Goal: Check status: Check status

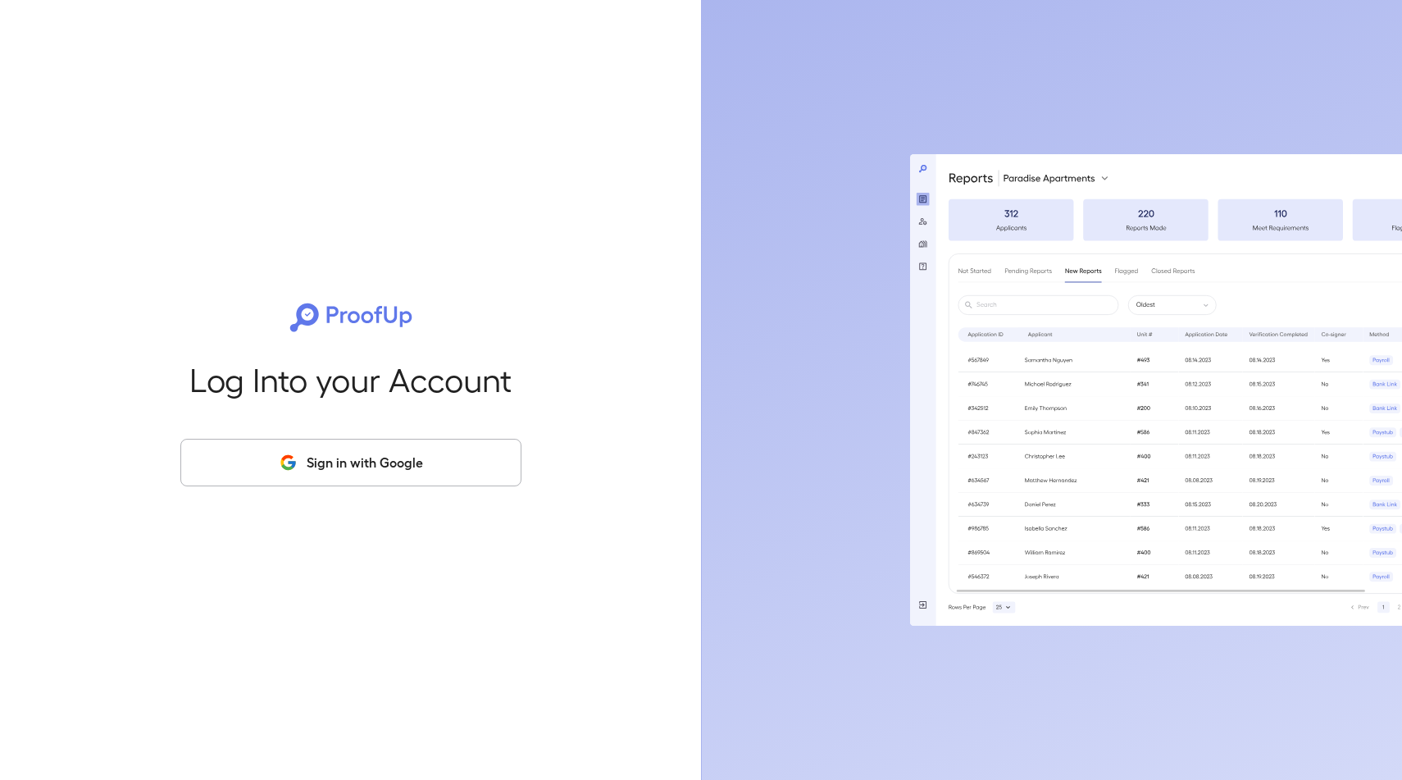
click at [452, 481] on button "Sign in with Google" at bounding box center [350, 463] width 341 height 48
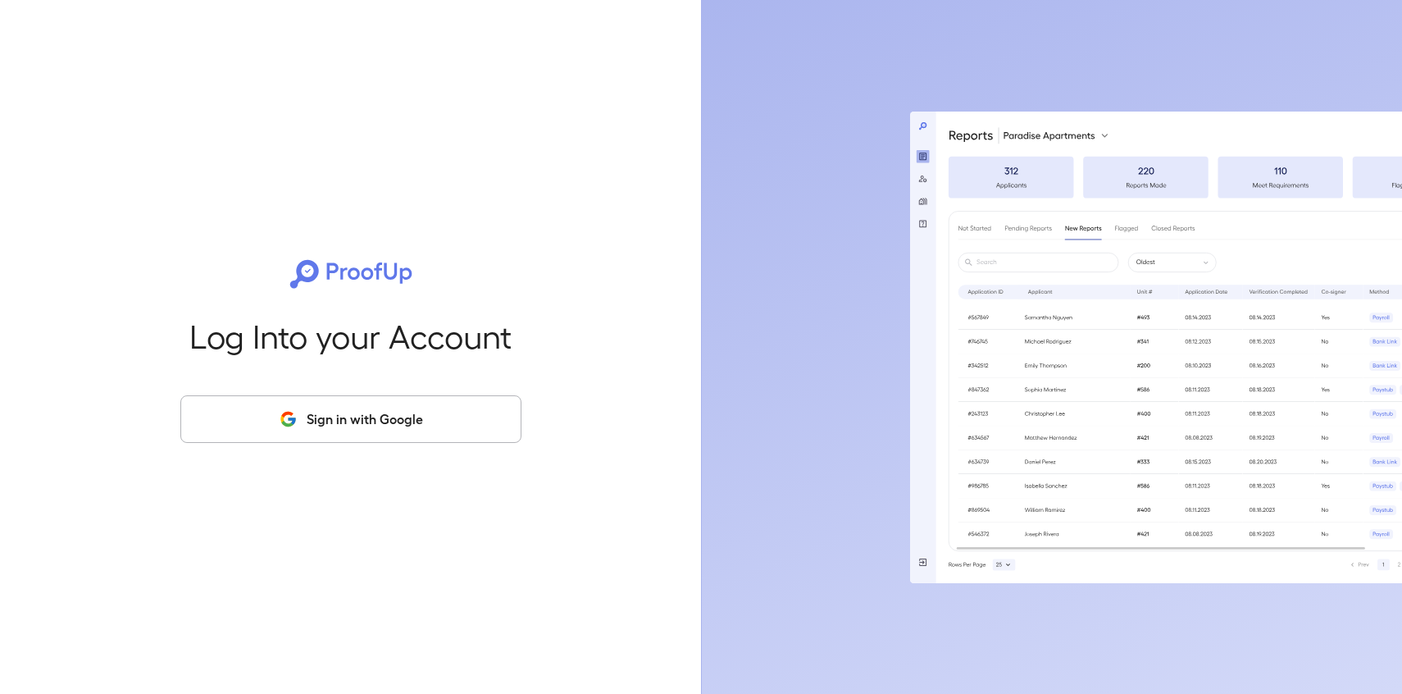
click at [432, 421] on button "Sign in with Google" at bounding box center [350, 419] width 341 height 48
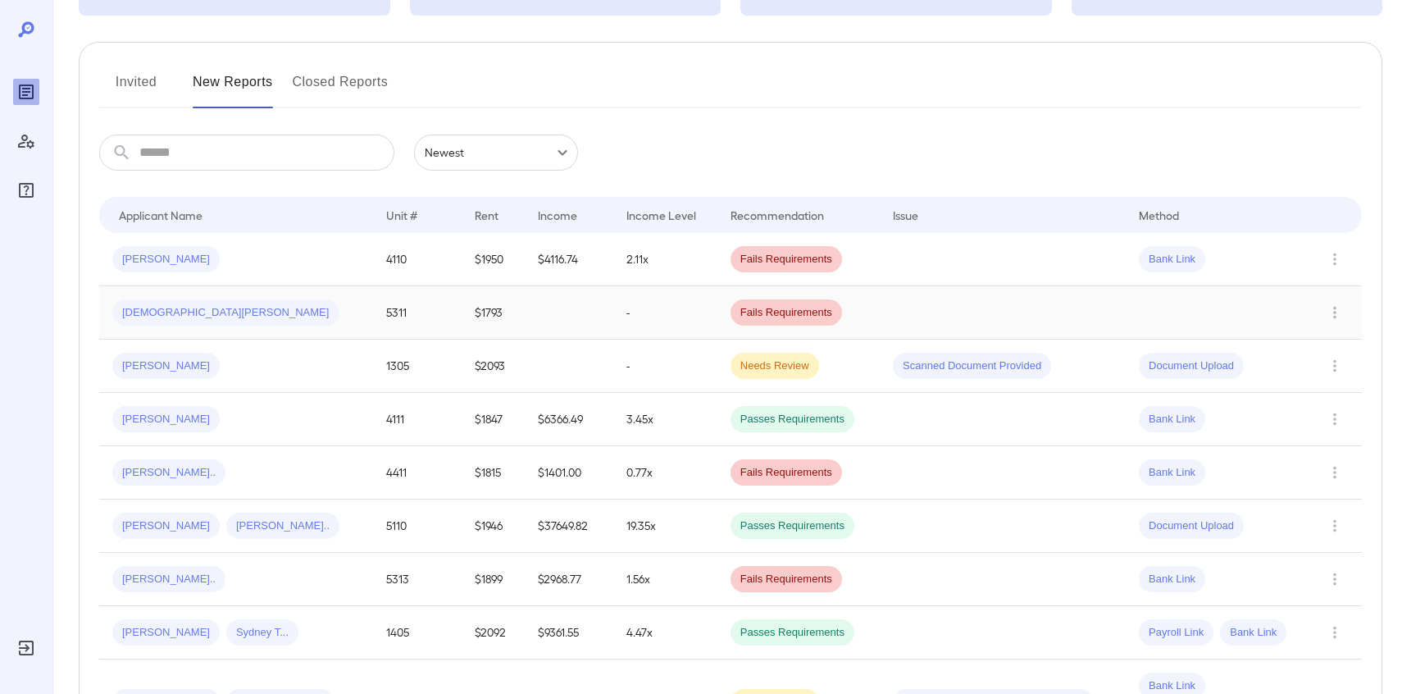
scroll to position [162, 0]
click at [285, 272] on td "[PERSON_NAME]" at bounding box center [236, 258] width 274 height 53
click at [285, 272] on div "**********" at bounding box center [701, 185] width 1402 height 694
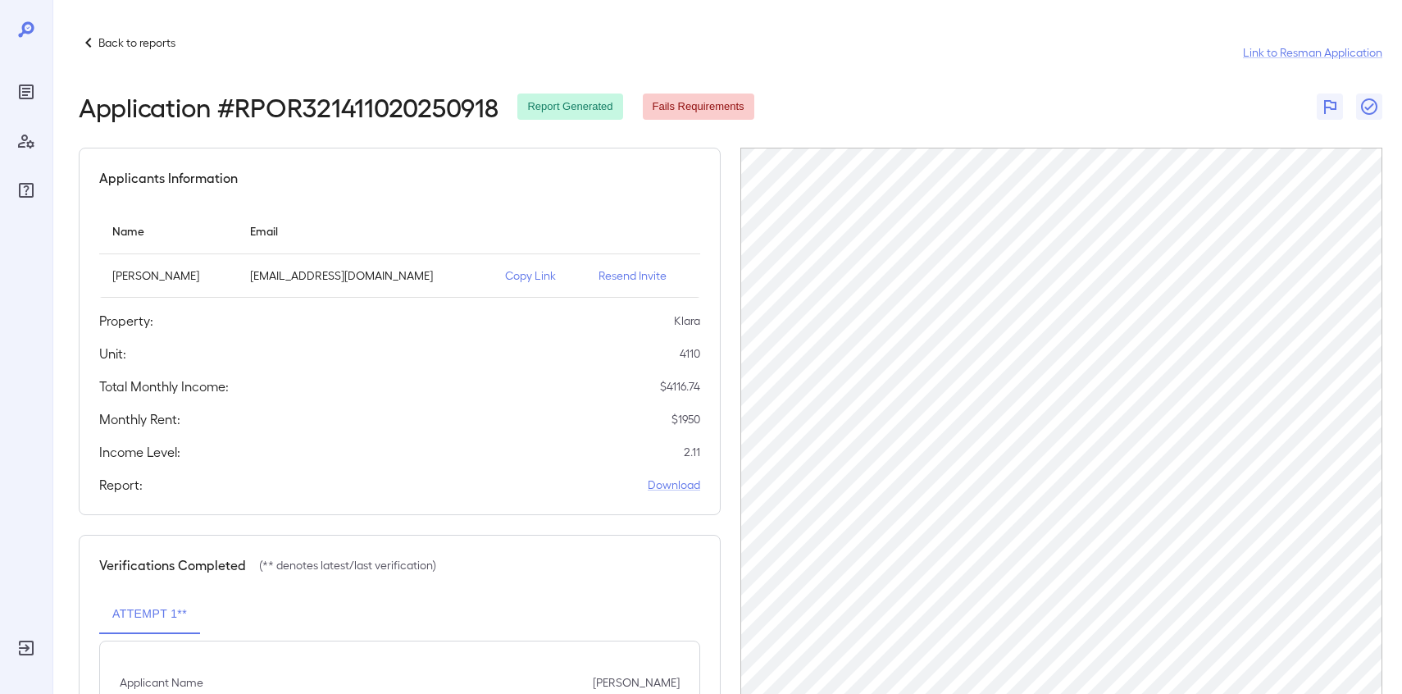
click at [944, 107] on div "Application # RPOR321411020250918 Report Generated Fails Requirements" at bounding box center [731, 107] width 1304 height 30
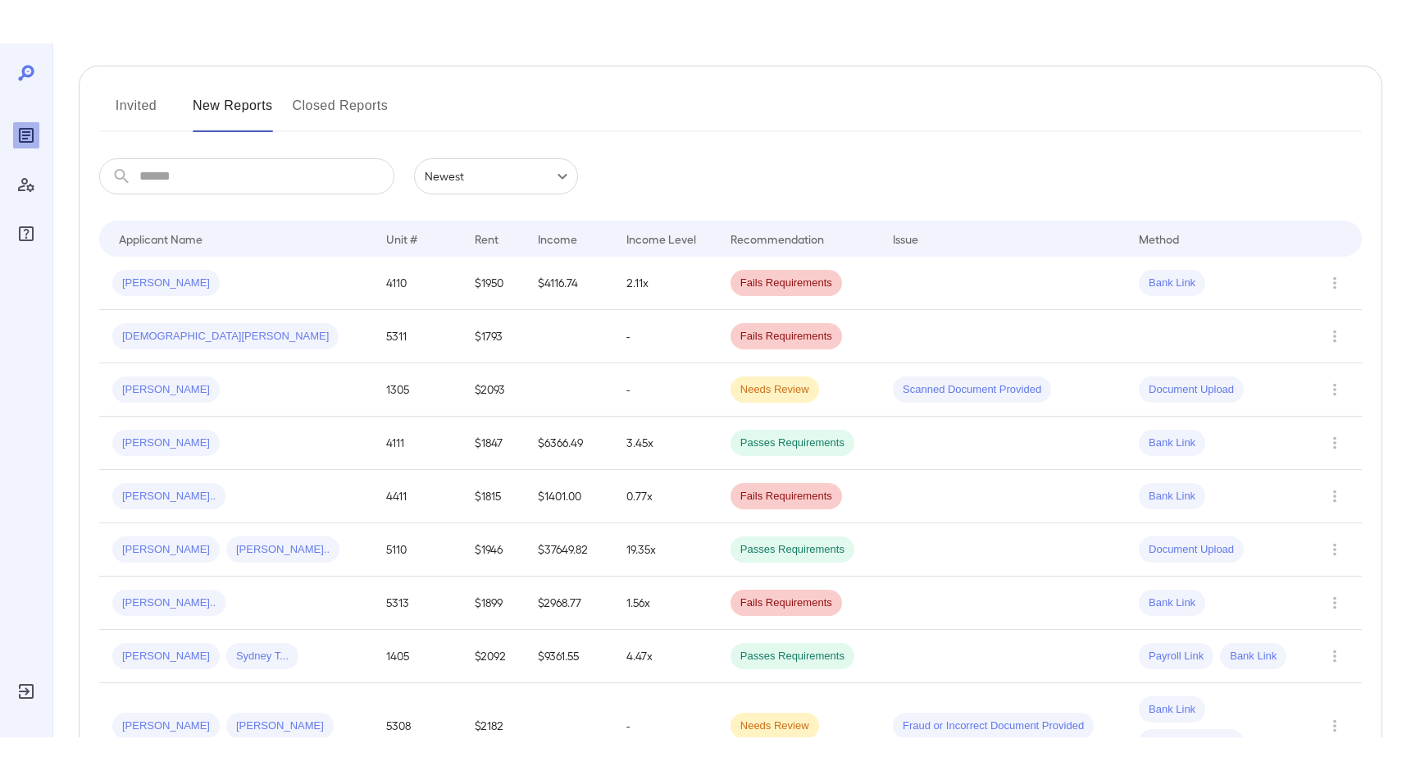
scroll to position [182, 0]
